Goal: Transaction & Acquisition: Purchase product/service

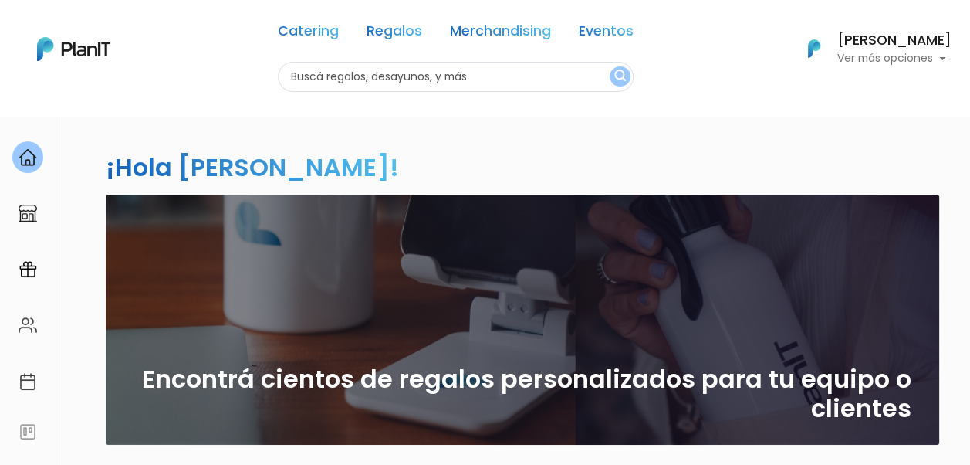
click at [812, 108] on nav "Catering Regalos Merchandising Eventos Catering Regalos Merchandising Eventos C…" at bounding box center [485, 58] width 970 height 117
click at [884, 43] on h6 "[PERSON_NAME]" at bounding box center [895, 41] width 114 height 14
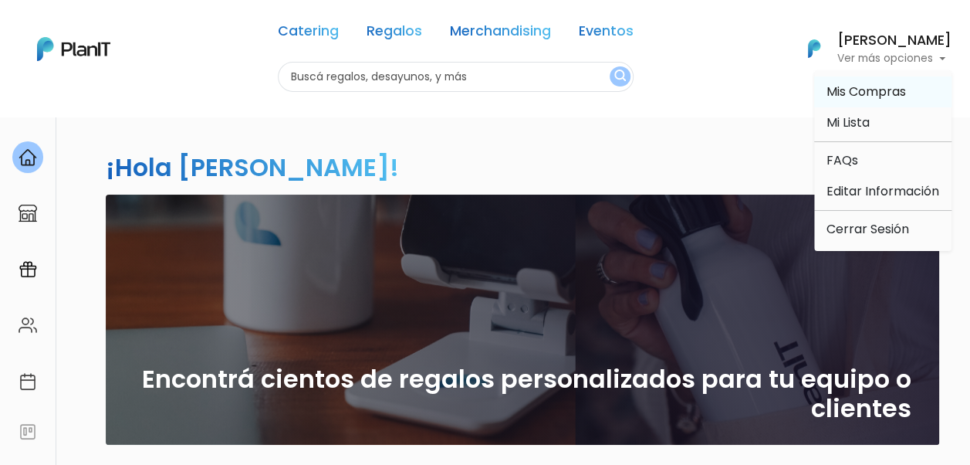
click at [915, 94] on link "Mis Compras" at bounding box center [882, 91] width 137 height 31
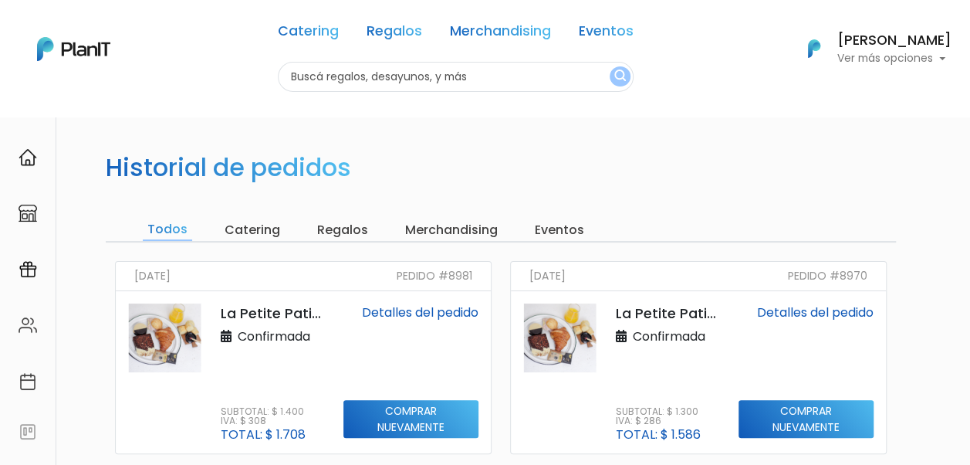
click at [905, 56] on p "Ver más opciones" at bounding box center [895, 58] width 114 height 11
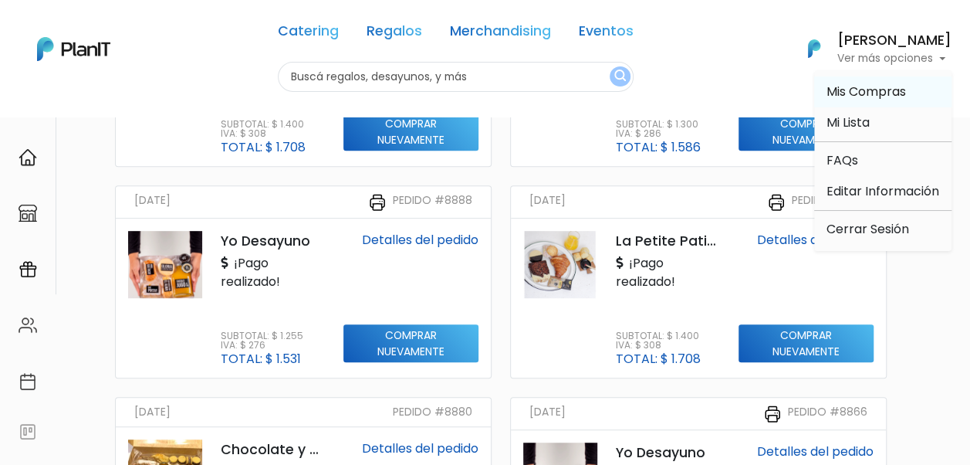
scroll to position [309, 0]
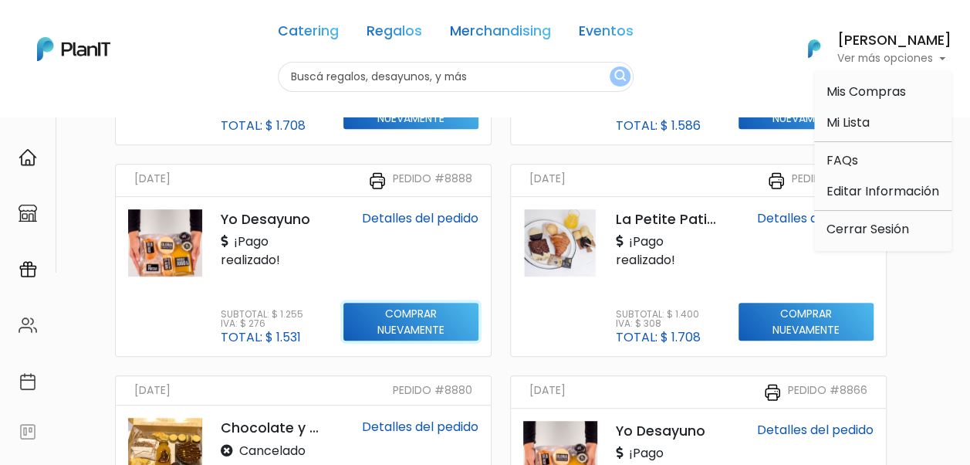
click at [444, 130] on input "Comprar nuevamente" at bounding box center [410, 110] width 135 height 39
